Goal: Task Accomplishment & Management: Manage account settings

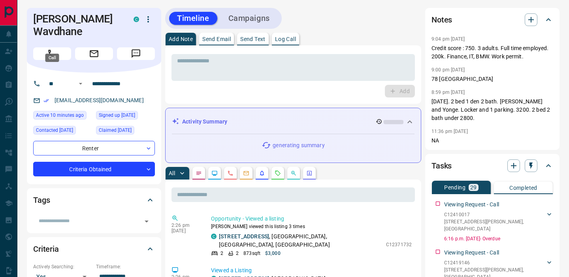
click at [53, 49] on icon "Call" at bounding box center [52, 54] width 10 height 10
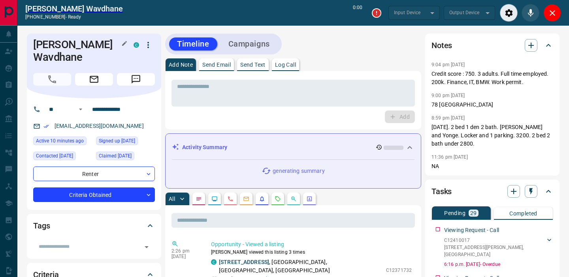
type input "*******"
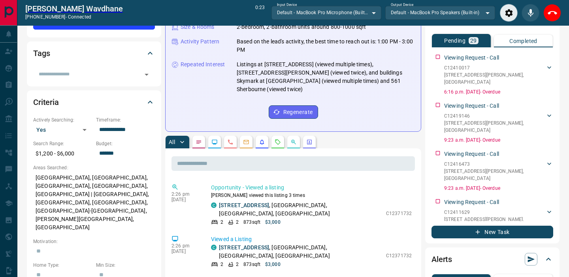
scroll to position [173, 0]
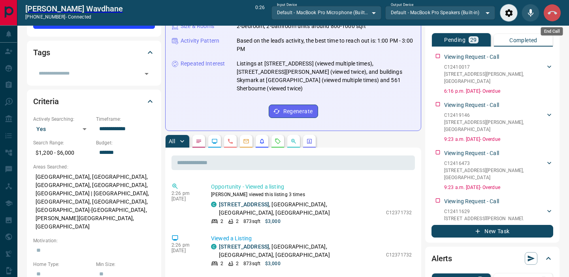
click at [546, 11] on button "End Call" at bounding box center [552, 13] width 18 height 18
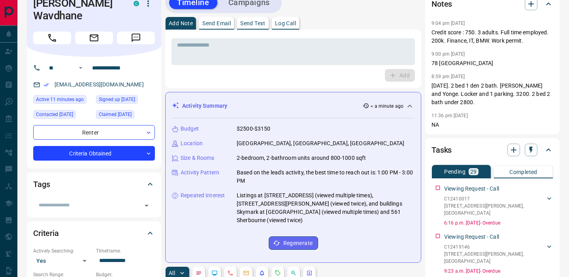
scroll to position [0, 0]
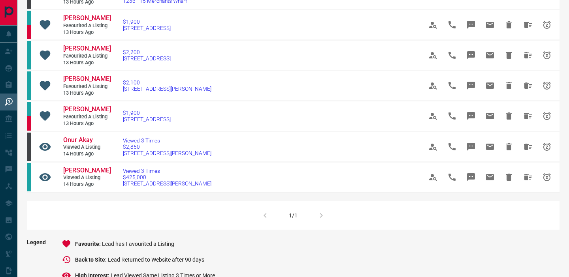
scroll to position [392, 0]
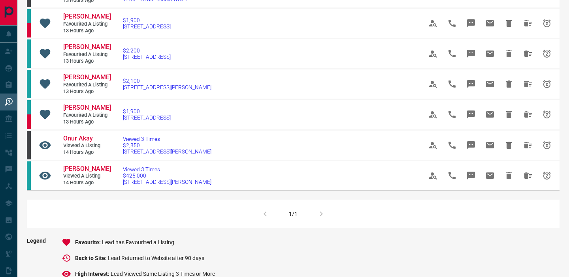
click at [315, 214] on div "1/1" at bounding box center [293, 214] width 533 height 28
